Goal: Information Seeking & Learning: Learn about a topic

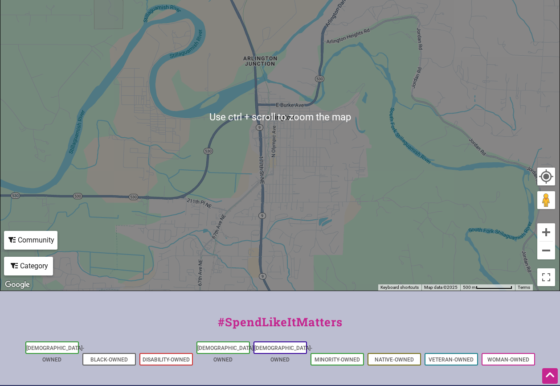
scroll to position [309, 0]
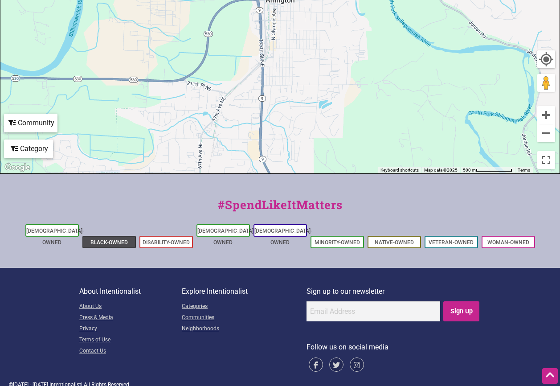
click at [120, 239] on link "Black-Owned" at bounding box center [108, 242] width 37 height 6
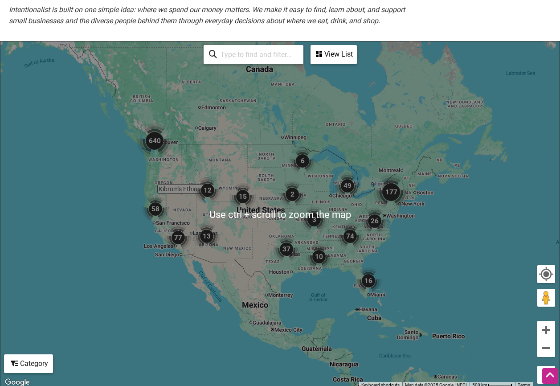
scroll to position [178, 0]
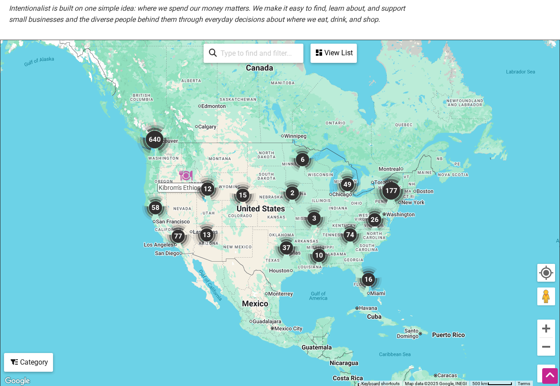
click at [166, 161] on img "640" at bounding box center [154, 139] width 43 height 43
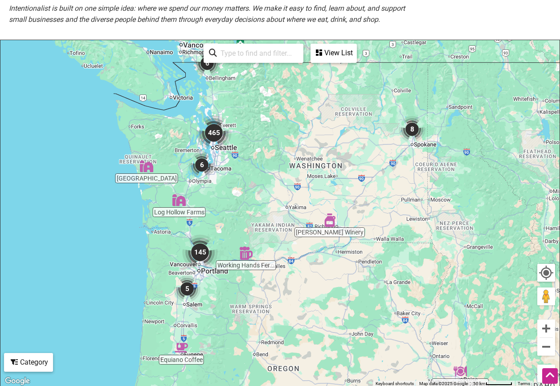
click at [216, 140] on img "465" at bounding box center [214, 132] width 43 height 43
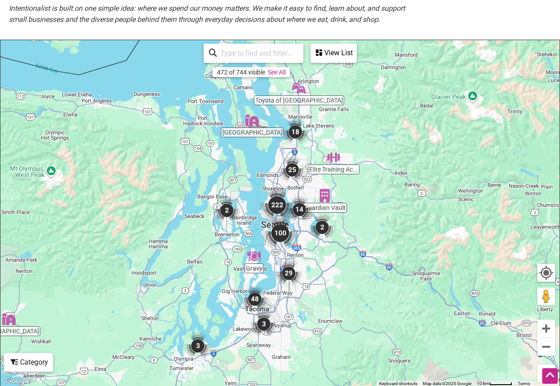
click at [342, 62] on div "View List" at bounding box center [334, 53] width 45 height 17
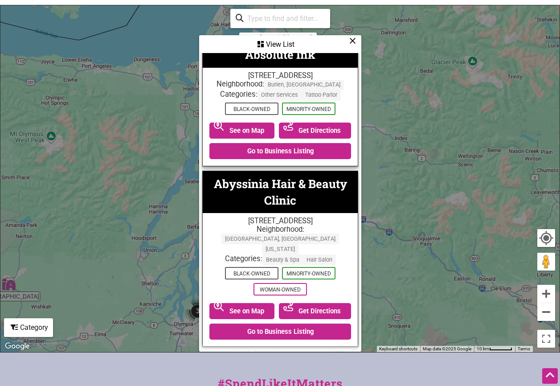
scroll to position [312, 0]
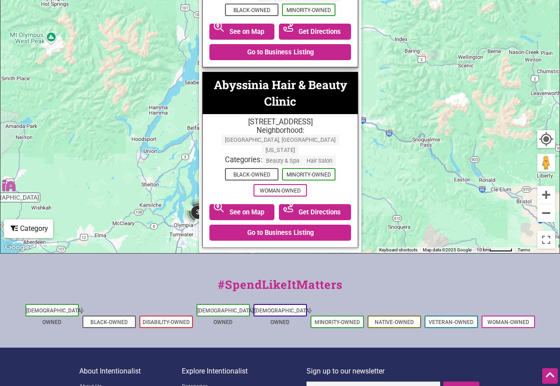
click at [44, 287] on div "#SpendLikeItMatters" at bounding box center [280, 289] width 560 height 26
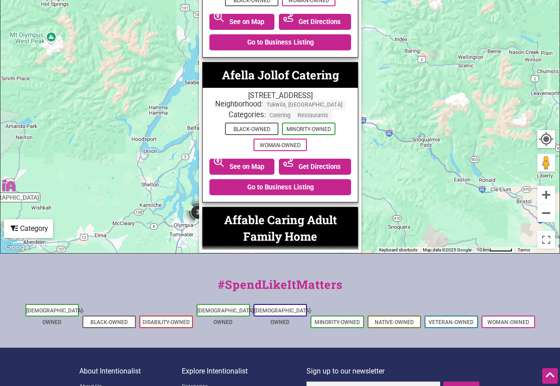
scroll to position [1739, 0]
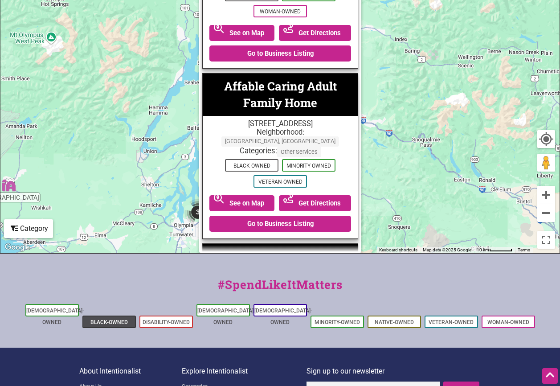
click at [124, 321] on link "Black-Owned" at bounding box center [108, 322] width 37 height 6
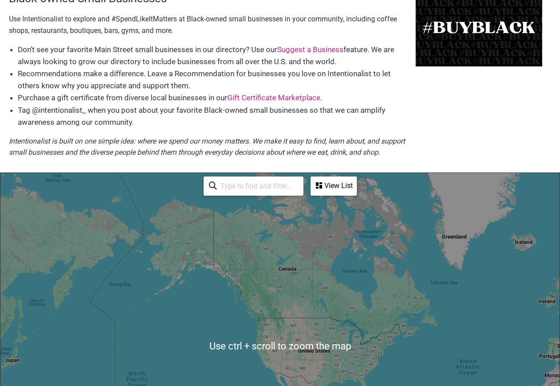
scroll to position [89, 0]
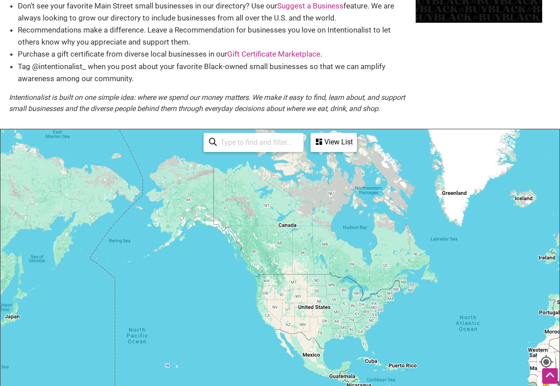
click at [267, 294] on div "To navigate, press the arrow keys." at bounding box center [279, 302] width 559 height 347
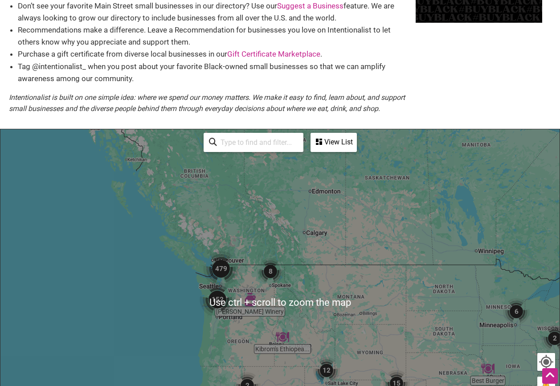
scroll to position [134, 0]
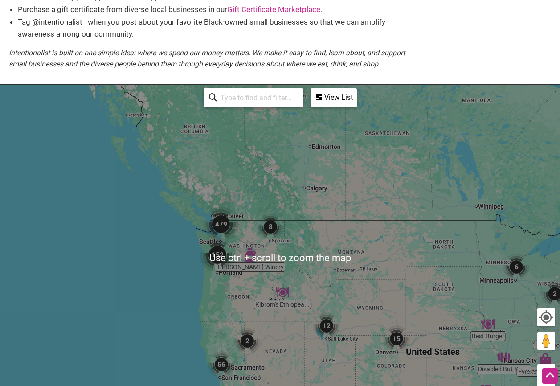
click at [221, 259] on img "152" at bounding box center [217, 255] width 43 height 43
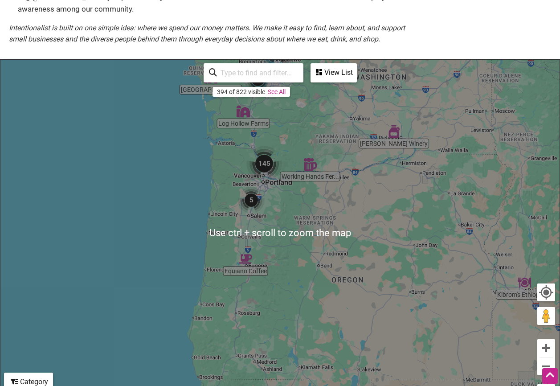
scroll to position [178, 0]
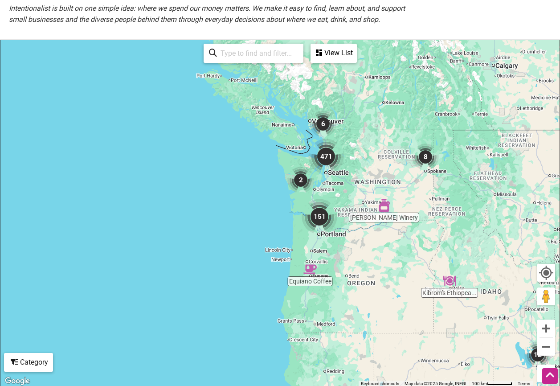
click at [329, 168] on img "471" at bounding box center [326, 156] width 43 height 43
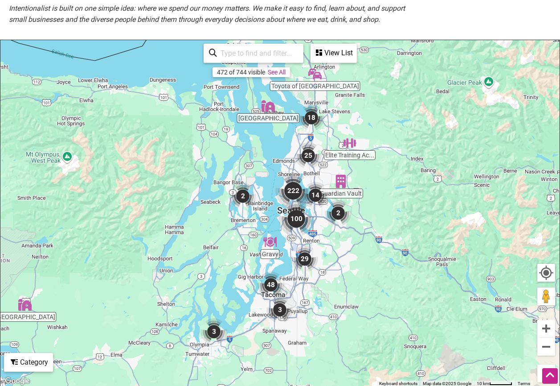
click at [304, 164] on img "25" at bounding box center [309, 156] width 34 height 34
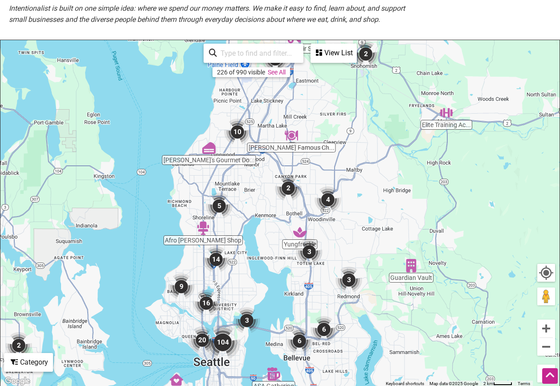
click at [271, 162] on div "To navigate, press the arrow keys." at bounding box center [279, 213] width 559 height 347
click at [240, 142] on img "10" at bounding box center [238, 132] width 34 height 34
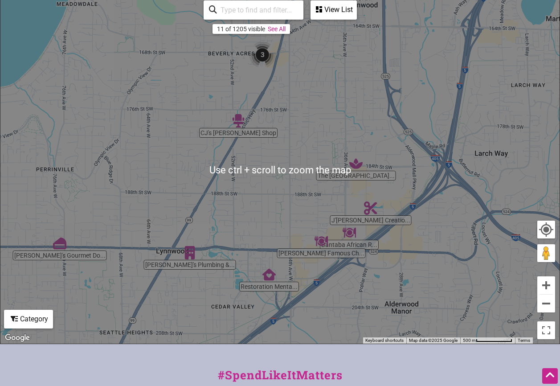
scroll to position [267, 0]
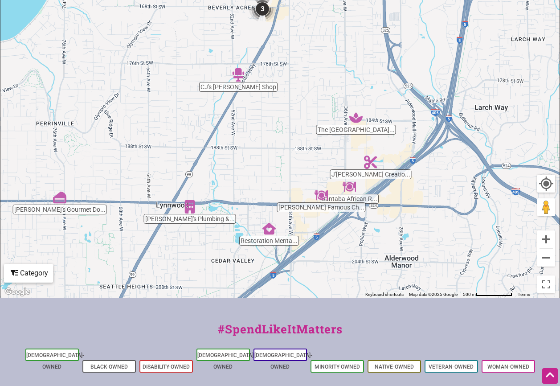
click at [57, 224] on div "To navigate, press the arrow keys." at bounding box center [279, 124] width 559 height 347
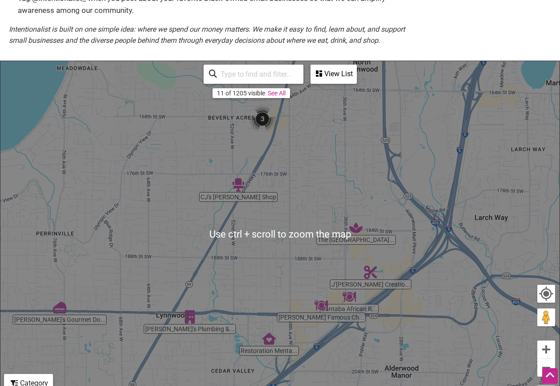
scroll to position [178, 0]
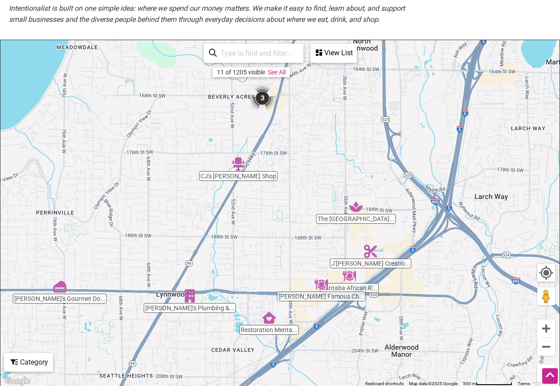
click at [262, 111] on img "3" at bounding box center [263, 98] width 34 height 34
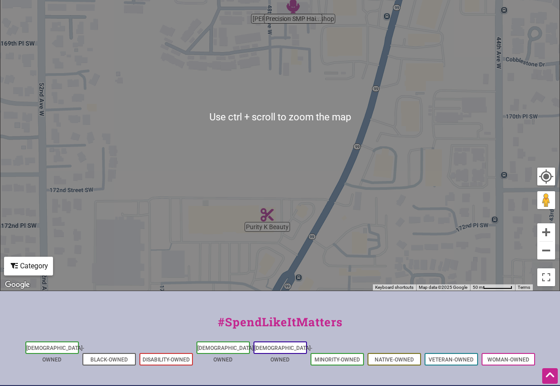
scroll to position [223, 0]
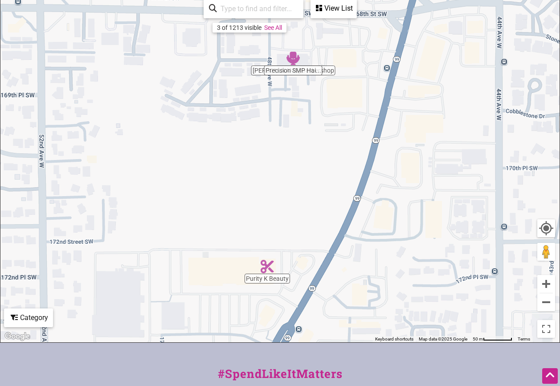
click at [328, 17] on div "View List" at bounding box center [334, 8] width 45 height 17
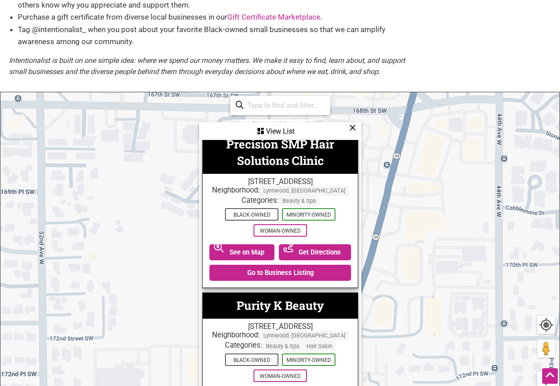
scroll to position [89, 0]
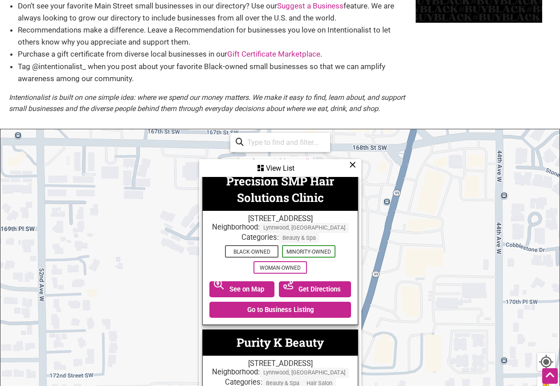
click at [352, 165] on icon at bounding box center [352, 164] width 7 height 0
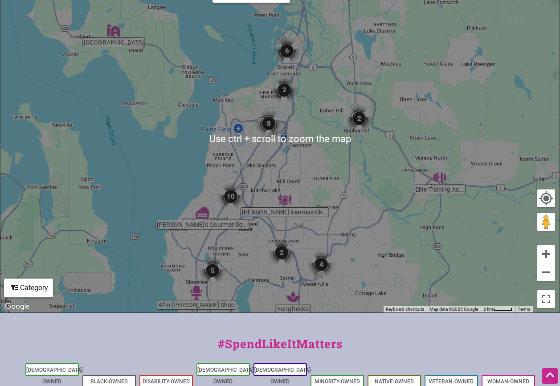
scroll to position [267, 0]
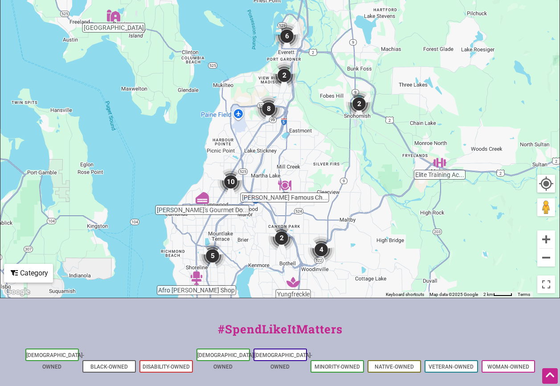
click at [196, 298] on div "To navigate, press the arrow keys." at bounding box center [279, 124] width 559 height 347
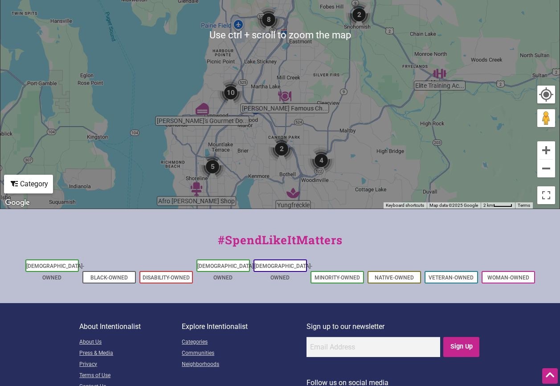
scroll to position [45, 0]
